Goal: Transaction & Acquisition: Purchase product/service

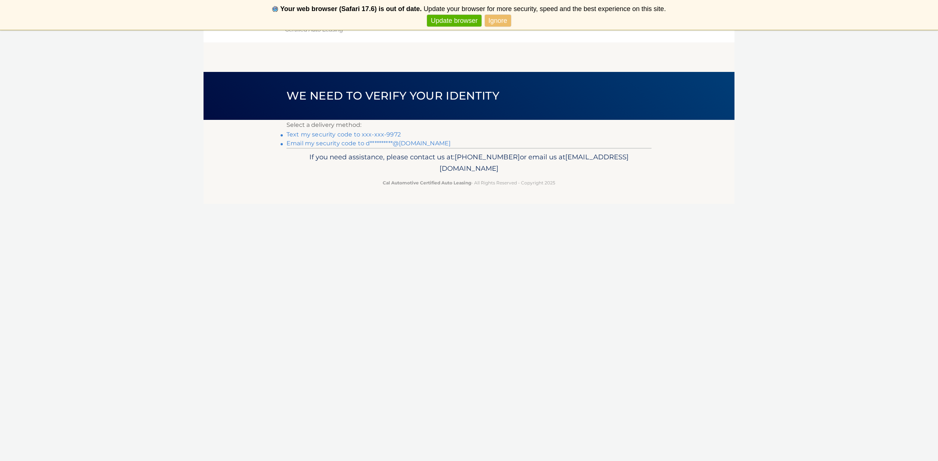
click at [326, 135] on link "Text my security code to xxx-xxx-9972" at bounding box center [343, 134] width 114 height 7
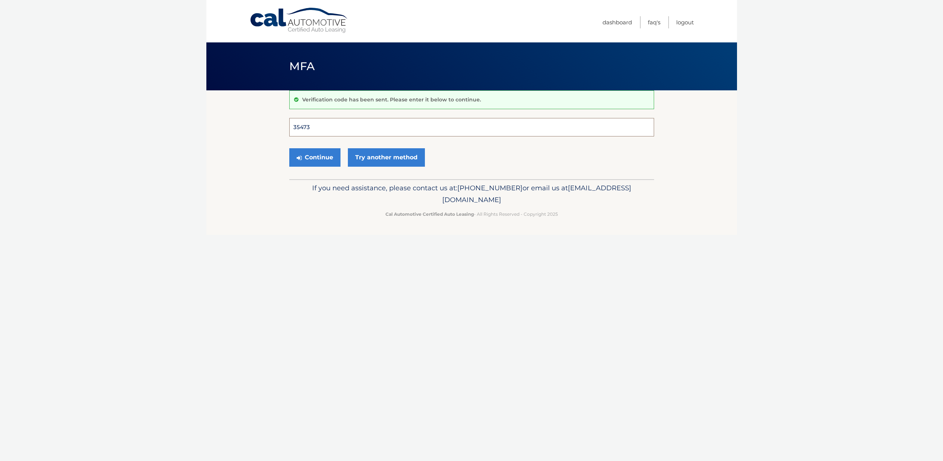
type input "354738"
click at [314, 157] on button "Continue" at bounding box center [314, 157] width 51 height 18
click at [316, 159] on button "Continue" at bounding box center [314, 157] width 51 height 18
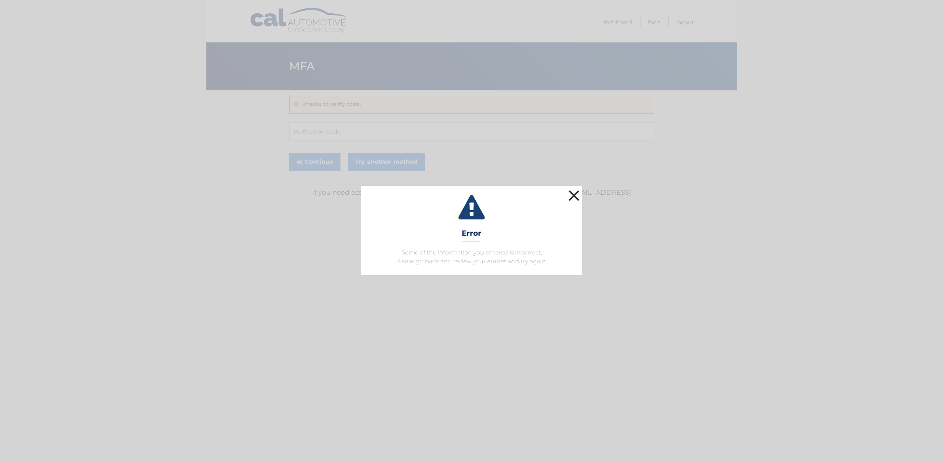
click at [575, 191] on button "×" at bounding box center [574, 195] width 15 height 15
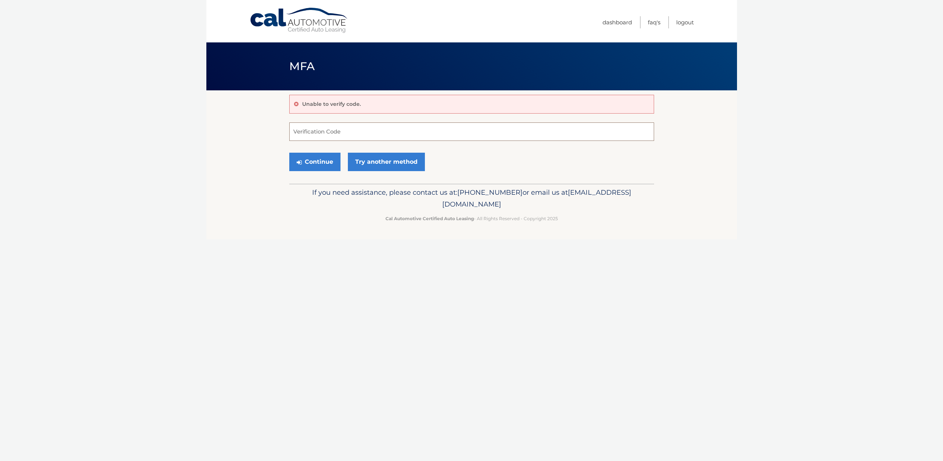
click at [310, 132] on input "Verification Code" at bounding box center [471, 131] width 365 height 18
click at [380, 161] on link "Try another method" at bounding box center [386, 162] width 77 height 18
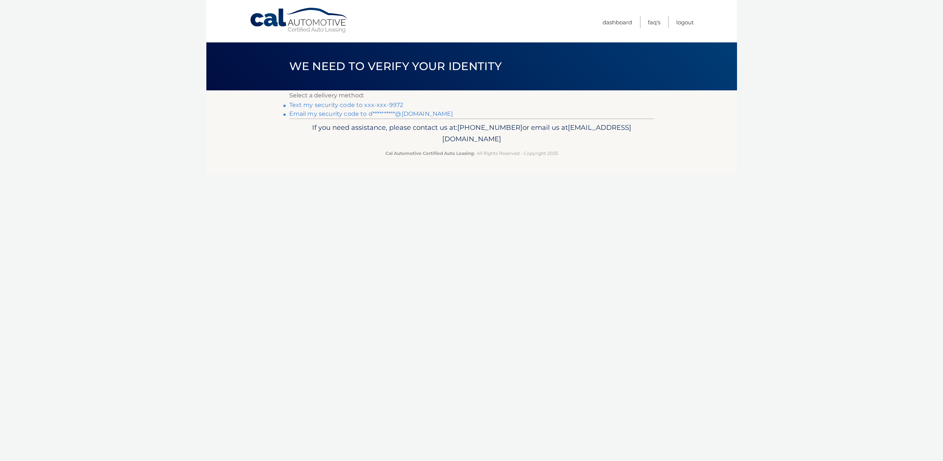
click at [324, 105] on link "Text my security code to xxx-xxx-9972" at bounding box center [346, 104] width 114 height 7
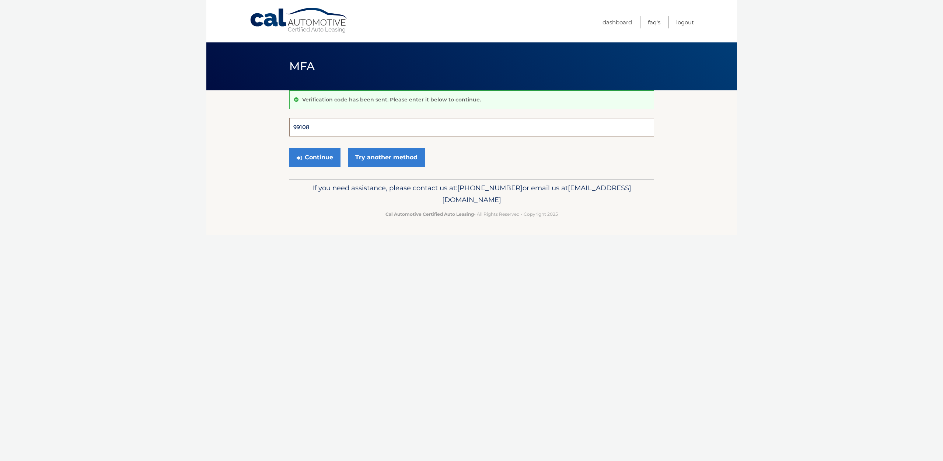
type input "991084"
click at [314, 157] on button "Continue" at bounding box center [314, 157] width 51 height 18
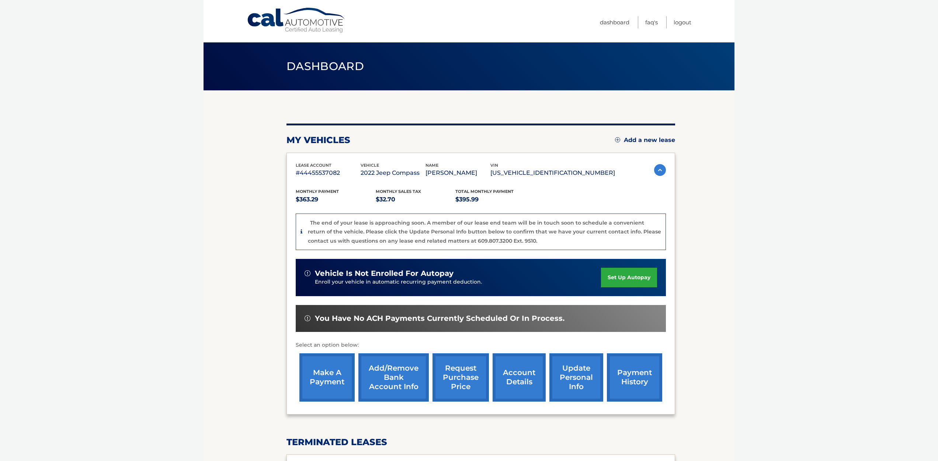
click at [321, 369] on link "make a payment" at bounding box center [326, 377] width 55 height 48
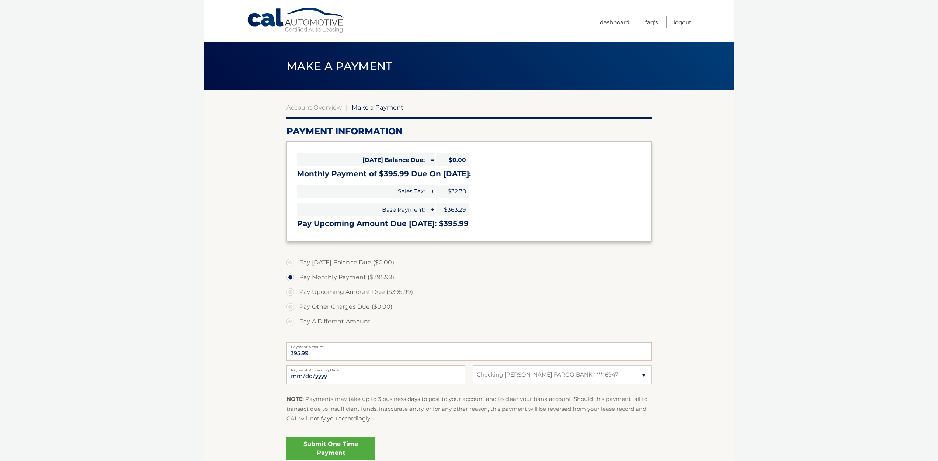
select select "NDQ3MDg5NzItYTdiZC00ZjI0LWFhZmMtYzVlMGYwNGU2ODcz"
click at [315, 107] on link "Account Overview" at bounding box center [313, 107] width 55 height 7
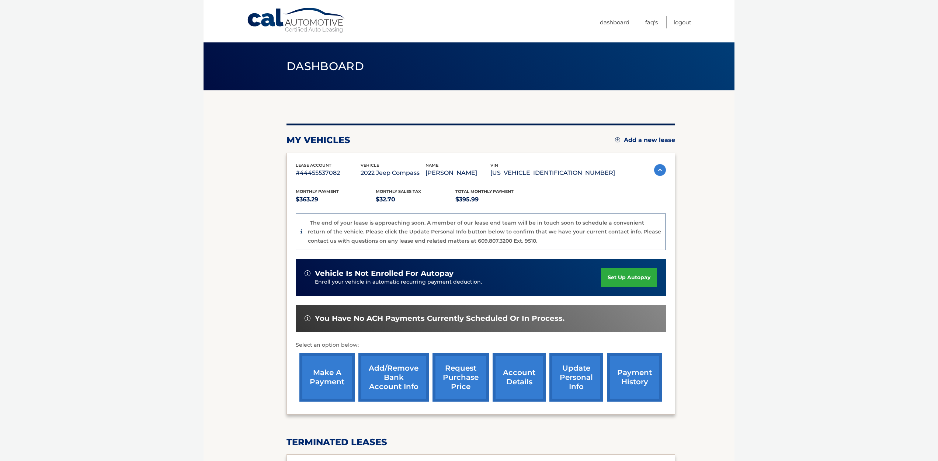
click at [635, 373] on link "payment history" at bounding box center [634, 377] width 55 height 48
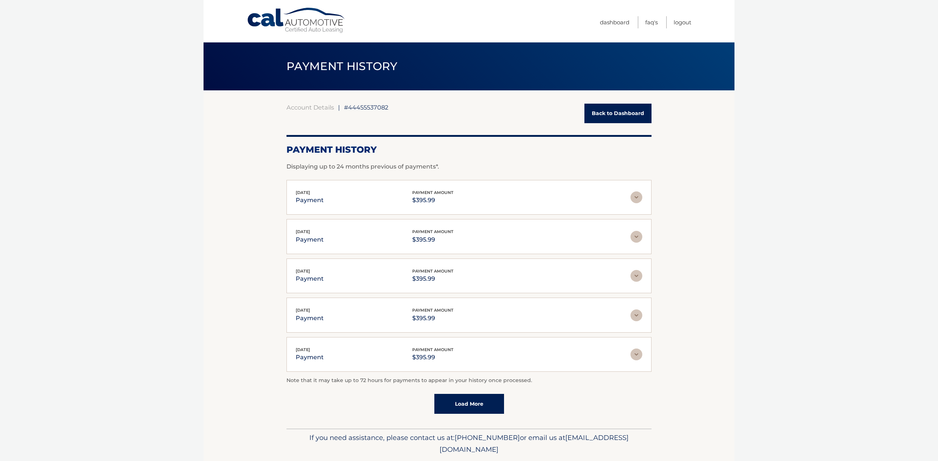
click at [623, 114] on link "Back to Dashboard" at bounding box center [617, 114] width 67 height 20
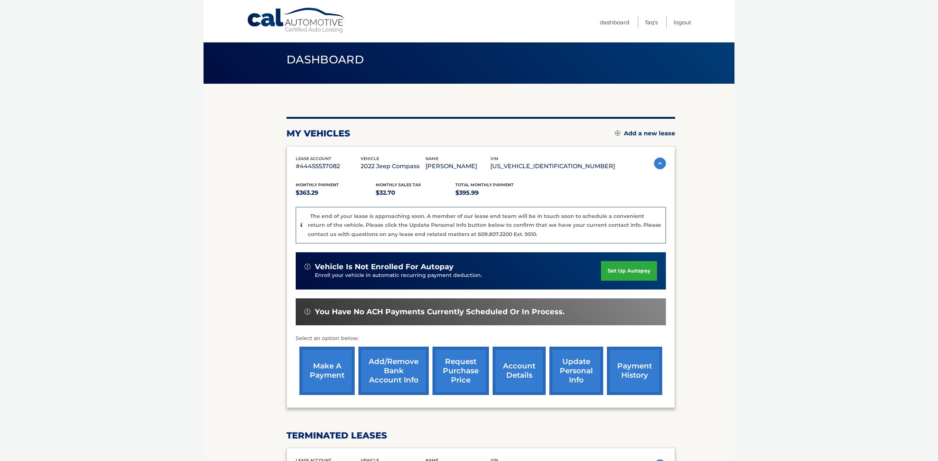
scroll to position [11, 0]
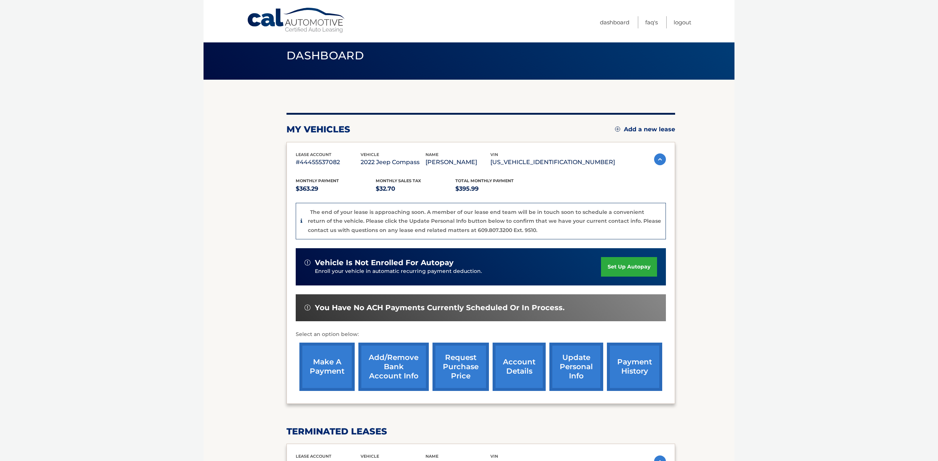
click at [525, 364] on link "account details" at bounding box center [518, 366] width 53 height 48
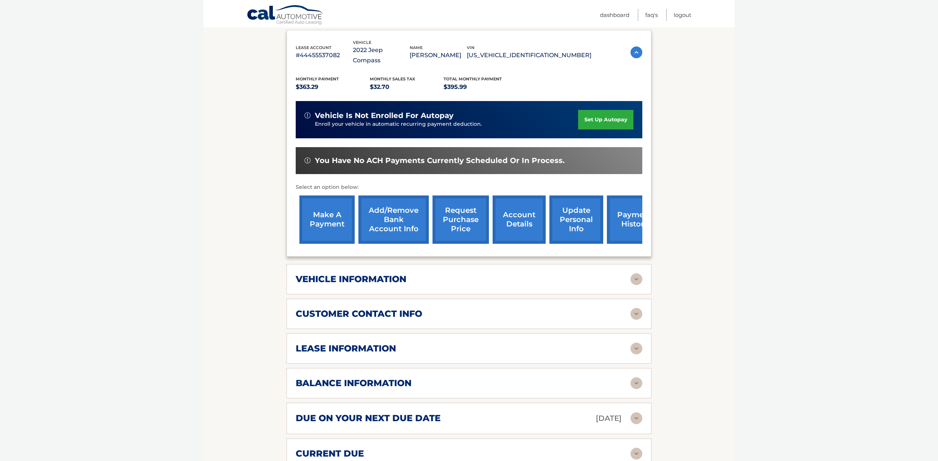
scroll to position [180, 0]
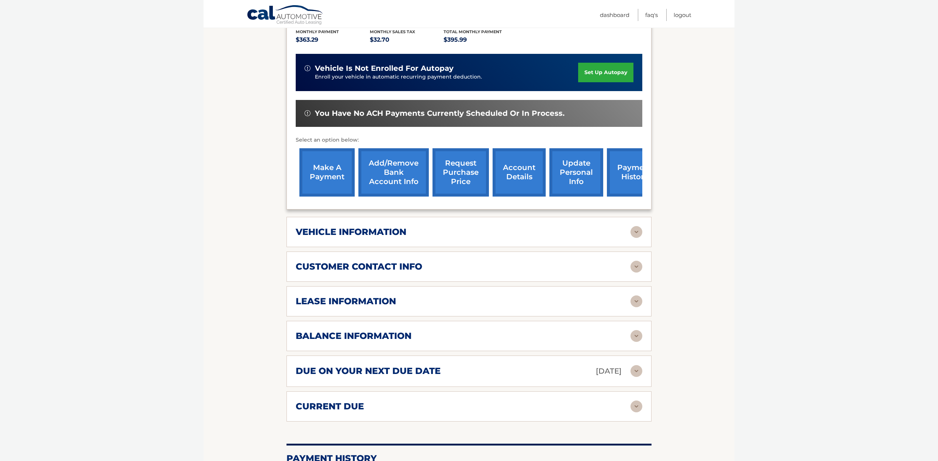
click at [638, 365] on img at bounding box center [636, 371] width 12 height 12
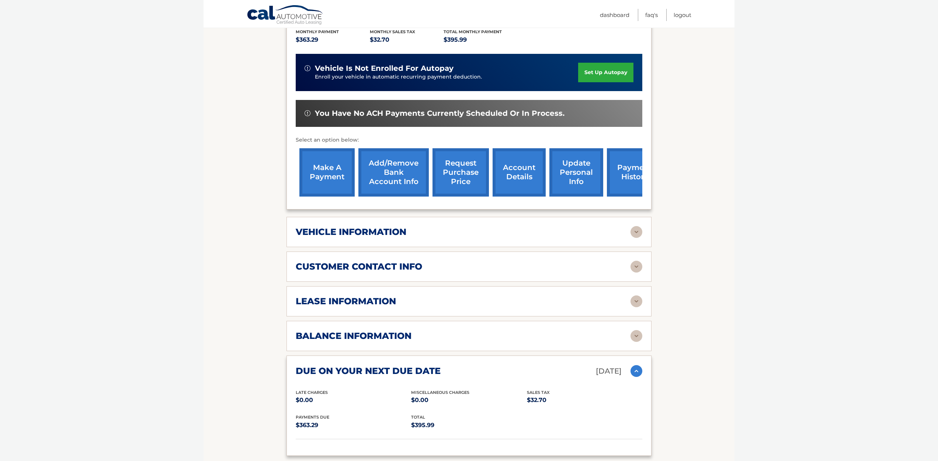
scroll to position [178, 0]
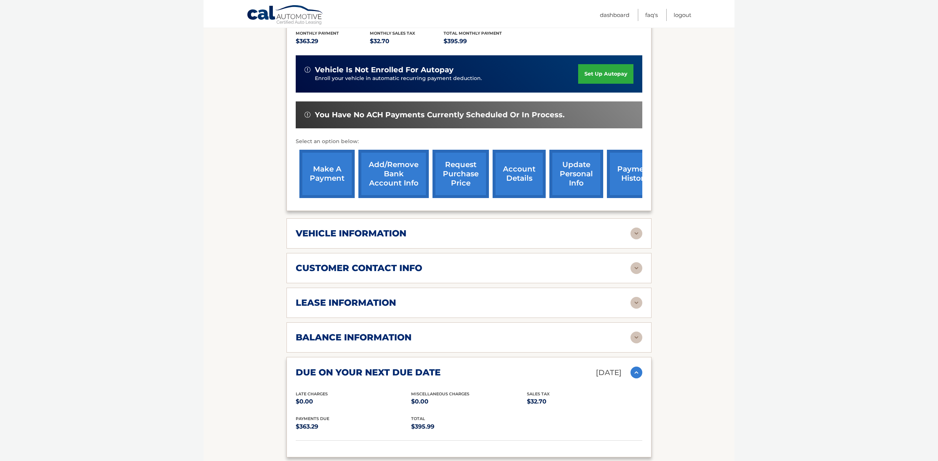
click at [635, 297] on img at bounding box center [636, 303] width 12 height 12
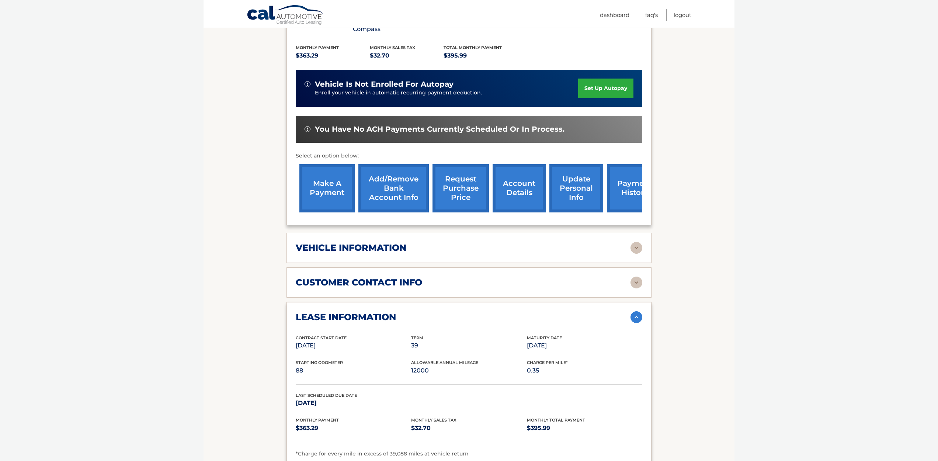
scroll to position [123, 0]
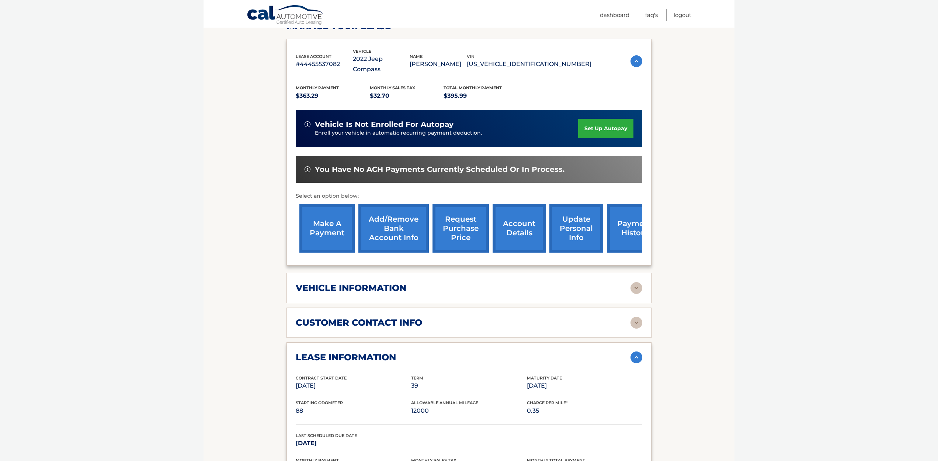
click at [328, 216] on link "make a payment" at bounding box center [326, 228] width 55 height 48
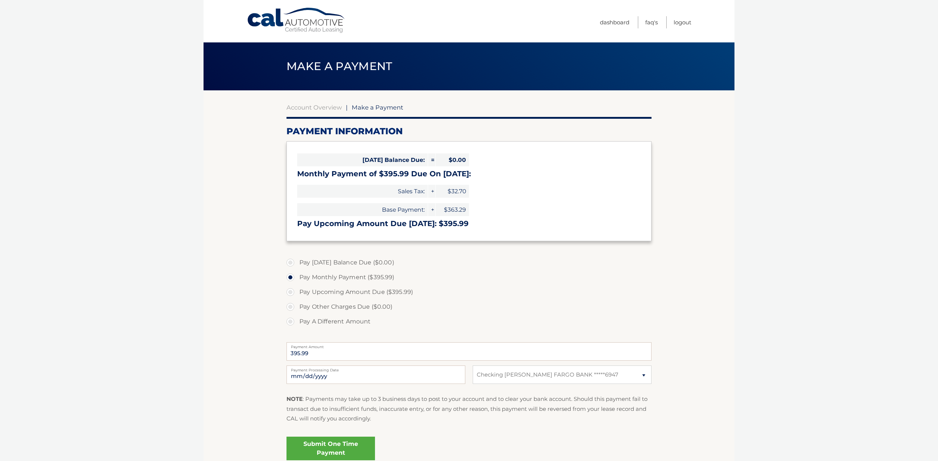
select select "NDQ3MDg5NzItYTdiZC00ZjI0LWFhZmMtYzVlMGYwNGU2ODcz"
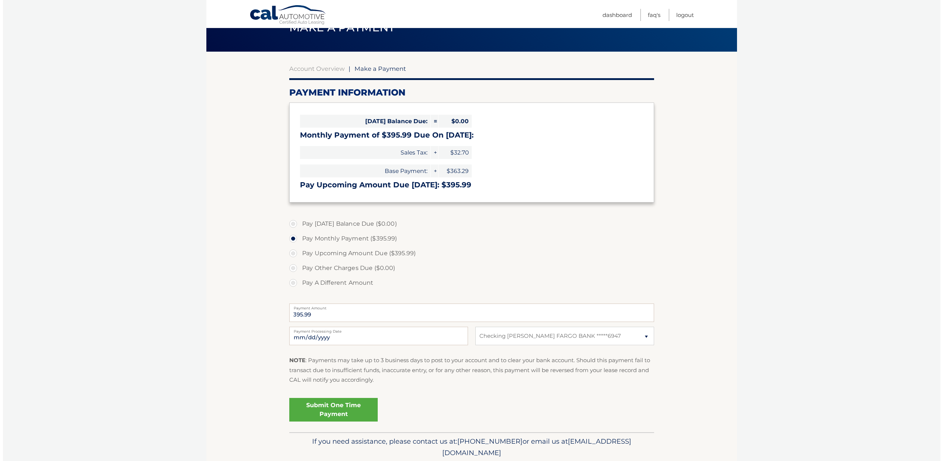
scroll to position [60, 0]
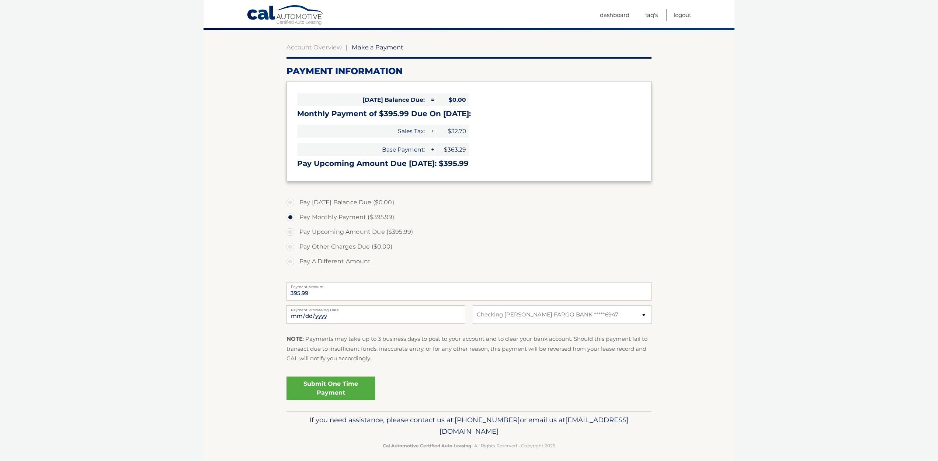
click at [328, 385] on link "Submit One Time Payment" at bounding box center [330, 388] width 88 height 24
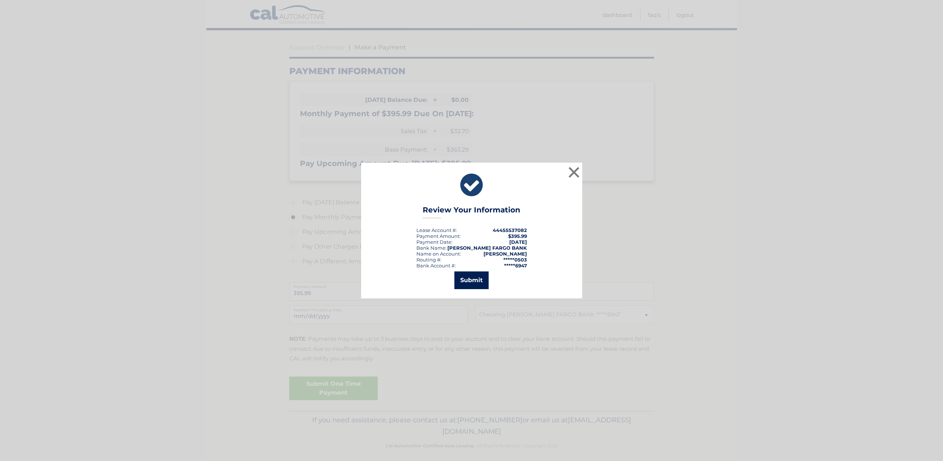
click at [471, 280] on button "Submit" at bounding box center [471, 280] width 34 height 18
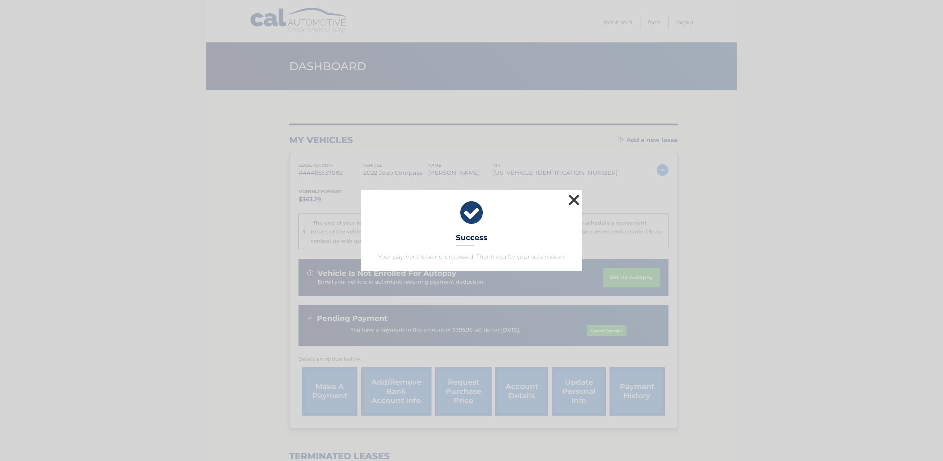
click at [569, 199] on button "×" at bounding box center [574, 199] width 15 height 15
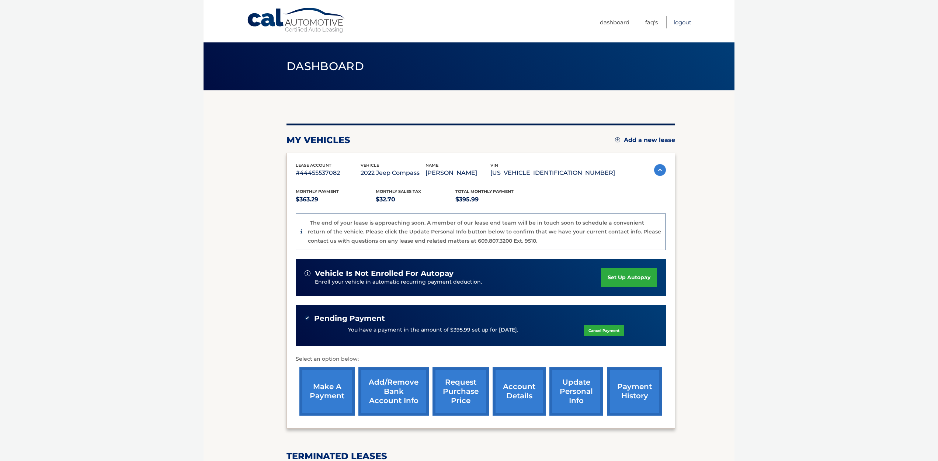
click at [678, 20] on link "Logout" at bounding box center [682, 22] width 18 height 12
